Goal: Check status: Check status

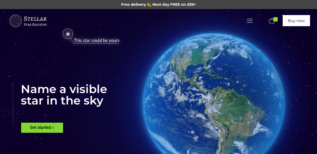
click at [253, 23] on icon at bounding box center [249, 20] width 8 height 7
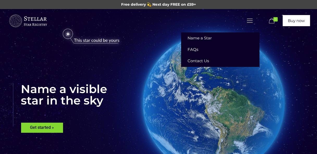
click at [251, 19] on icon at bounding box center [249, 20] width 8 height 7
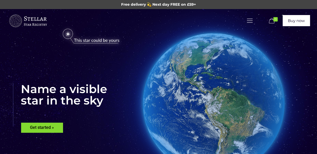
click at [250, 21] on icon at bounding box center [249, 20] width 8 height 7
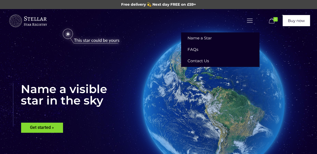
click at [212, 65] on link "Contact Us" at bounding box center [220, 60] width 78 height 11
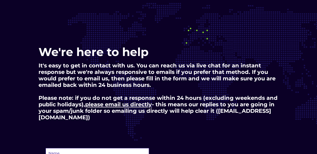
scroll to position [39, 0]
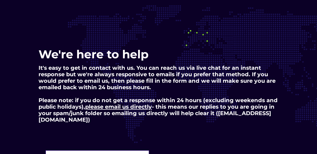
click at [205, 66] on p "It's easy to get in contact with us. You can reach us via live chat for an inst…" at bounding box center [158, 94] width 240 height 59
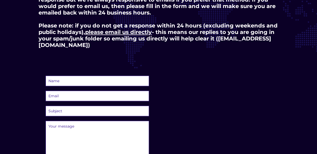
scroll to position [121, 0]
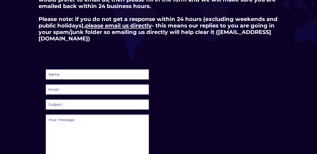
click at [119, 69] on input "text" at bounding box center [97, 74] width 103 height 10
type input "Alex Robinson"
click at [112, 85] on input "email" at bounding box center [97, 90] width 103 height 10
type input "alexjordan23595@gmail.com"
click at [93, 100] on select "Subject Question before I can place an order Multiple/corporate order of stars …" at bounding box center [97, 105] width 103 height 10
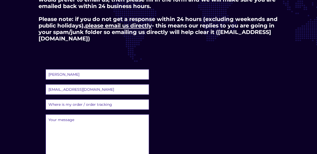
click at [46, 100] on select "Subject Question before I can place an order Multiple/corporate order of stars …" at bounding box center [97, 105] width 103 height 10
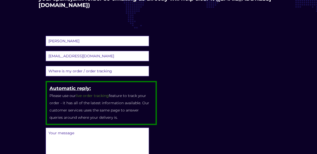
scroll to position [157, 0]
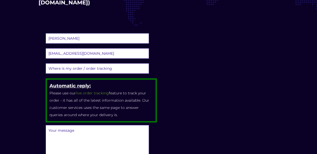
click at [125, 63] on select "Subject Question before I can place an order Multiple/corporate order of stars …" at bounding box center [97, 68] width 103 height 10
select select "existing-something-else"
click at [46, 63] on select "Subject Question before I can place an order Multiple/corporate order of stars …" at bounding box center [97, 68] width 103 height 10
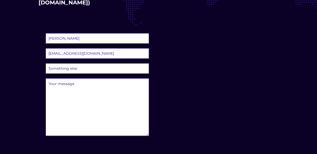
click at [110, 87] on textarea at bounding box center [97, 108] width 103 height 58
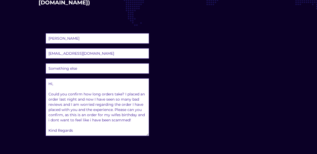
scroll to position [7, 0]
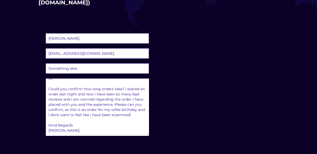
click at [76, 109] on textarea "Hi, Could you confirm how long orders take? I placed an order last night and no…" at bounding box center [97, 108] width 103 height 58
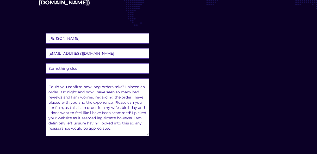
type textarea "Hi, Could you confirm how long orders take? I placed an order last night and no…"
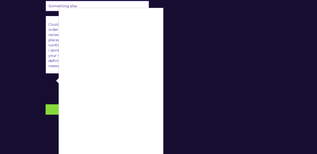
scroll to position [227, 0]
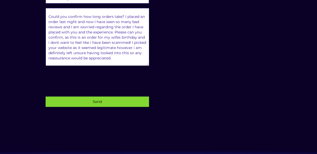
click at [72, 98] on input "Send" at bounding box center [97, 102] width 103 height 10
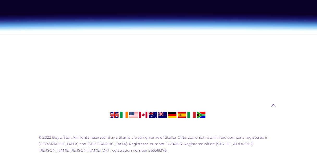
scroll to position [378, 0]
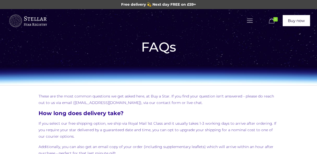
click at [254, 22] on div "Name a Star FAQs Contact Us" at bounding box center [131, 20] width 256 height 23
click at [247, 22] on icon at bounding box center [249, 20] width 8 height 7
click at [199, 60] on span "Contact Us" at bounding box center [197, 61] width 21 height 5
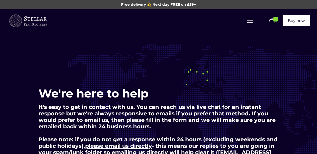
click at [249, 24] on link at bounding box center [249, 20] width 9 height 9
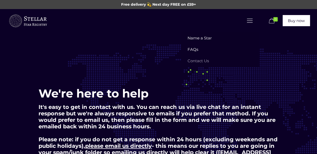
click at [194, 51] on span "FAQs" at bounding box center [192, 49] width 11 height 5
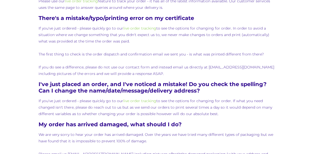
scroll to position [471, 0]
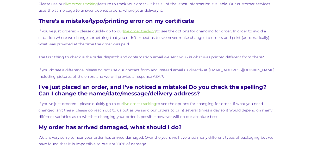
click at [147, 32] on link "live order tracking" at bounding box center [139, 31] width 33 height 5
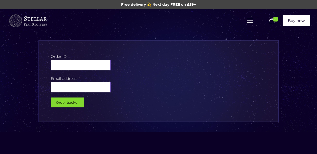
click at [101, 65] on input "text" at bounding box center [81, 65] width 60 height 10
click at [251, 23] on icon at bounding box center [249, 20] width 8 height 7
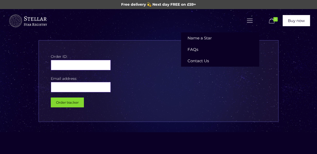
click at [214, 39] on link "Name a Star" at bounding box center [220, 38] width 78 height 11
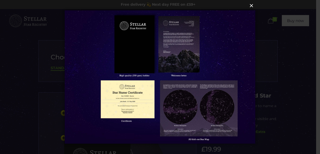
click at [252, 7] on button "×" at bounding box center [159, 5] width 191 height 11
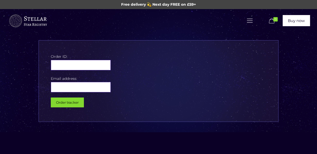
click at [76, 62] on input "text" at bounding box center [81, 65] width 60 height 10
type input "109242"
type input "[EMAIL_ADDRESS][DOMAIN_NAME]"
click at [79, 101] on input "Order tracker" at bounding box center [67, 103] width 33 height 10
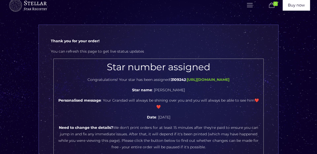
scroll to position [14, 0]
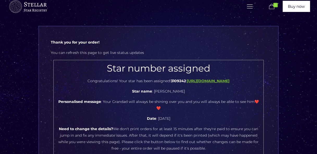
click at [229, 81] on b "https://stellar-registry.org/?star_id=3109242" at bounding box center [207, 81] width 43 height 5
